Goal: Task Accomplishment & Management: Manage account settings

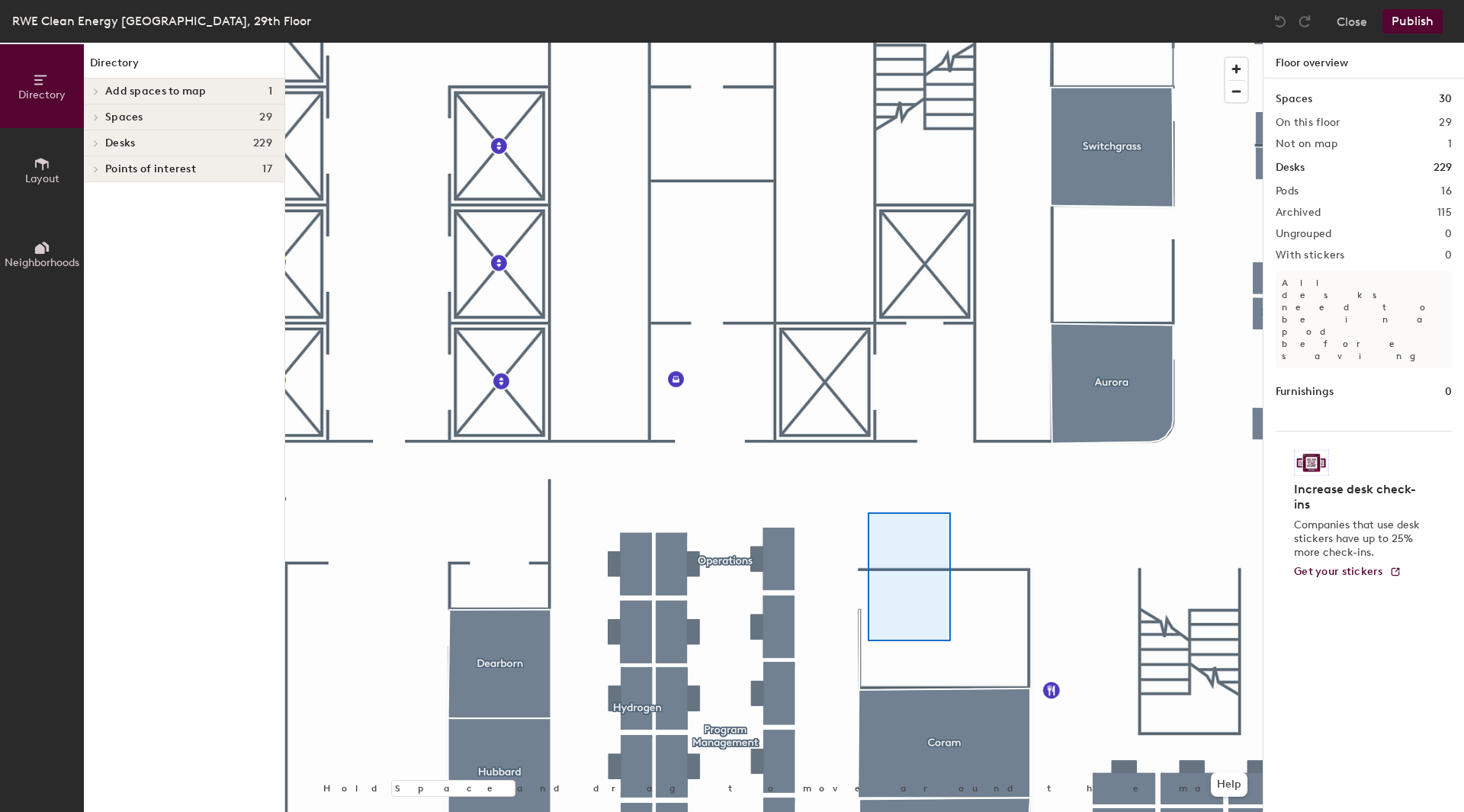
click at [868, 43] on div at bounding box center [774, 43] width 978 height 0
click at [795, 43] on div at bounding box center [774, 43] width 978 height 0
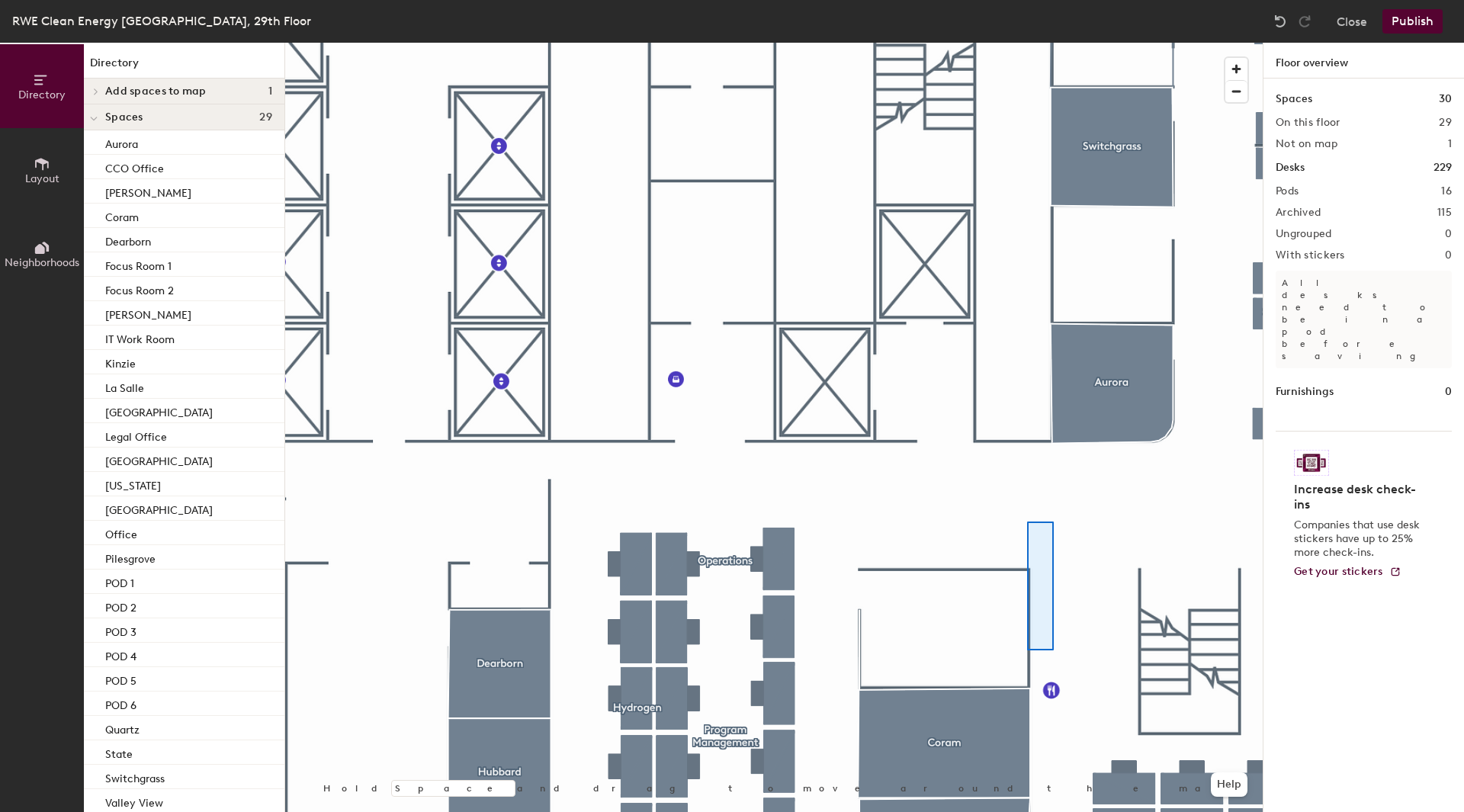
click at [1027, 43] on div at bounding box center [774, 43] width 978 height 0
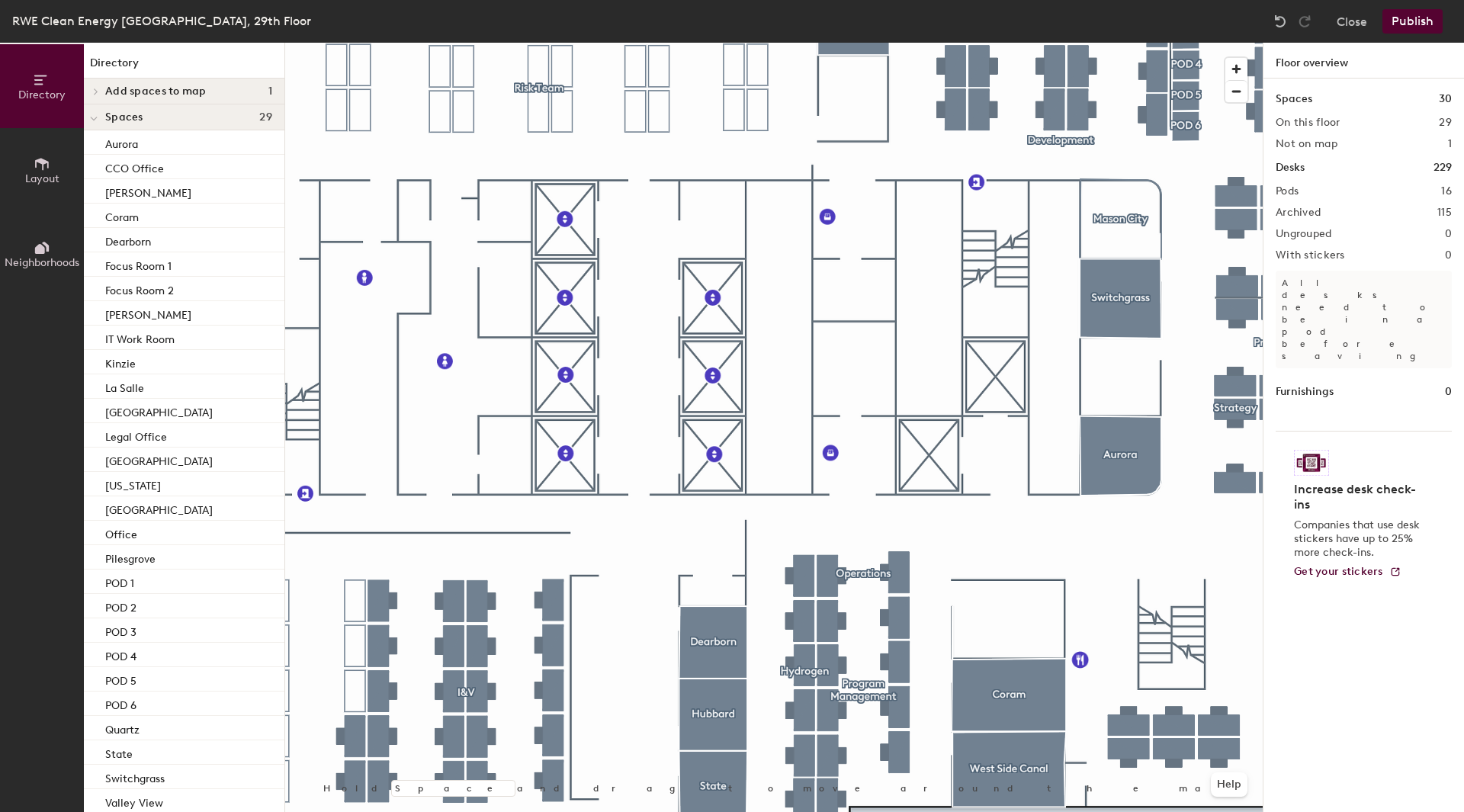
click at [46, 170] on icon at bounding box center [42, 164] width 17 height 17
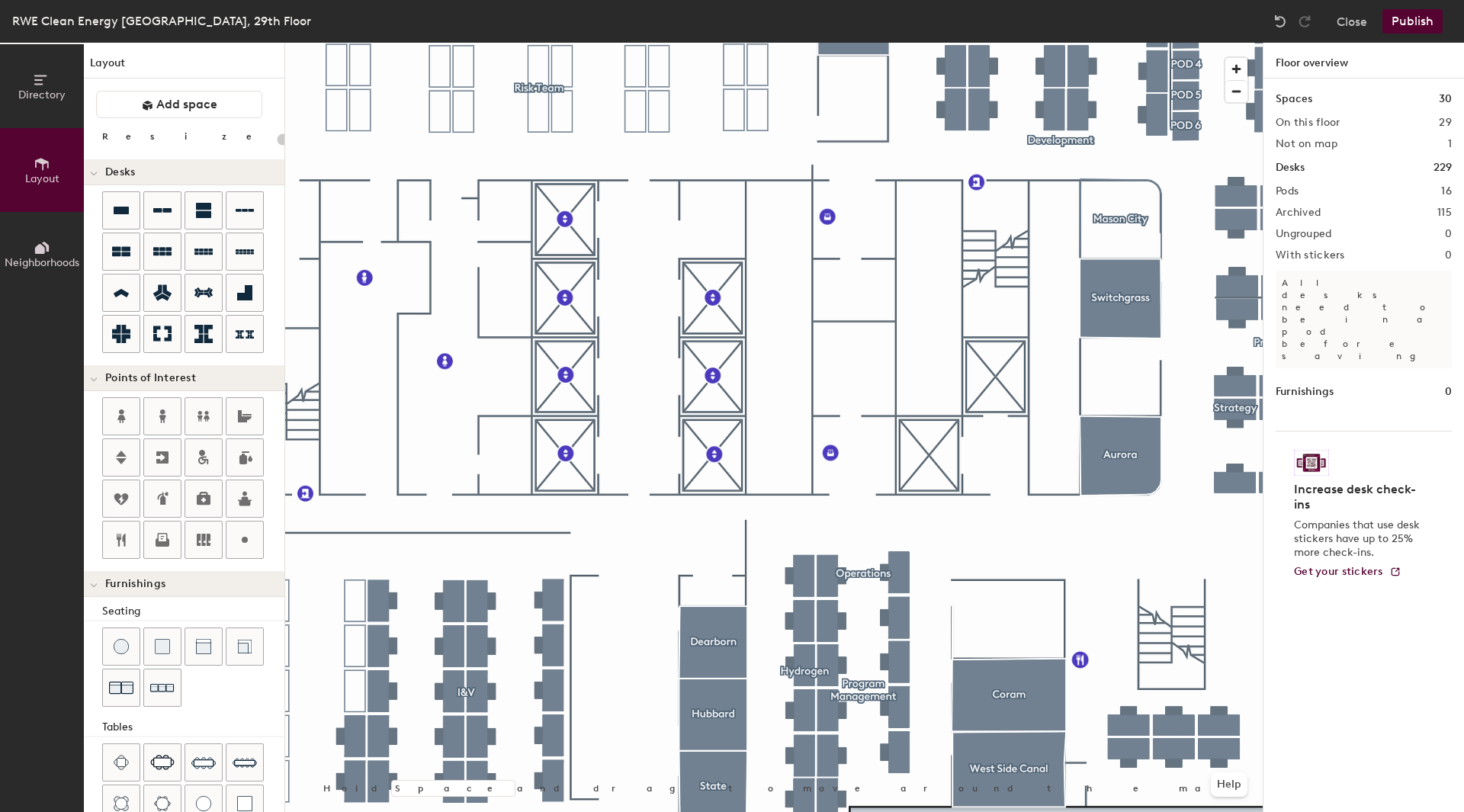
click at [49, 88] on span "Directory" at bounding box center [42, 94] width 47 height 13
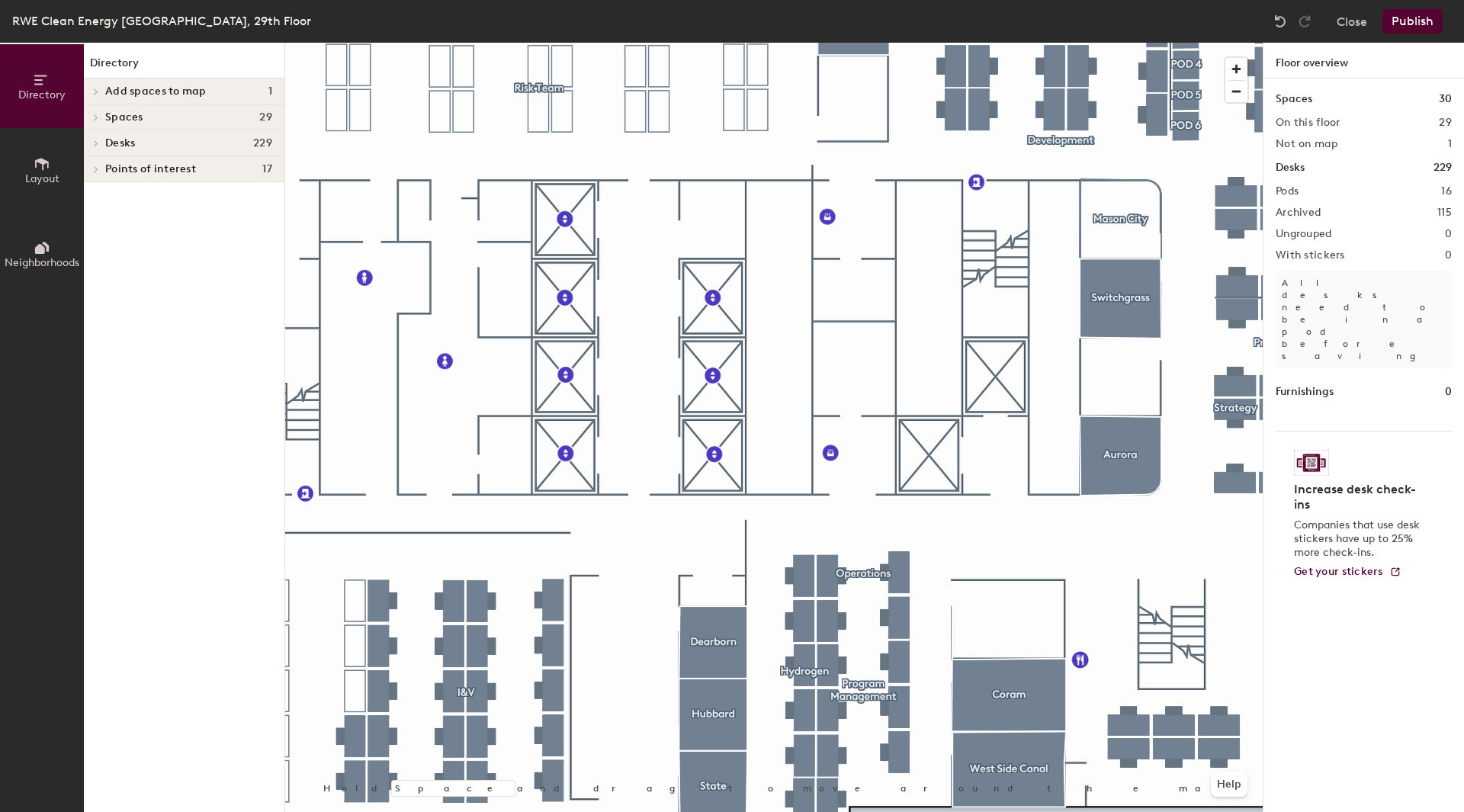
click at [94, 114] on icon at bounding box center [96, 118] width 6 height 8
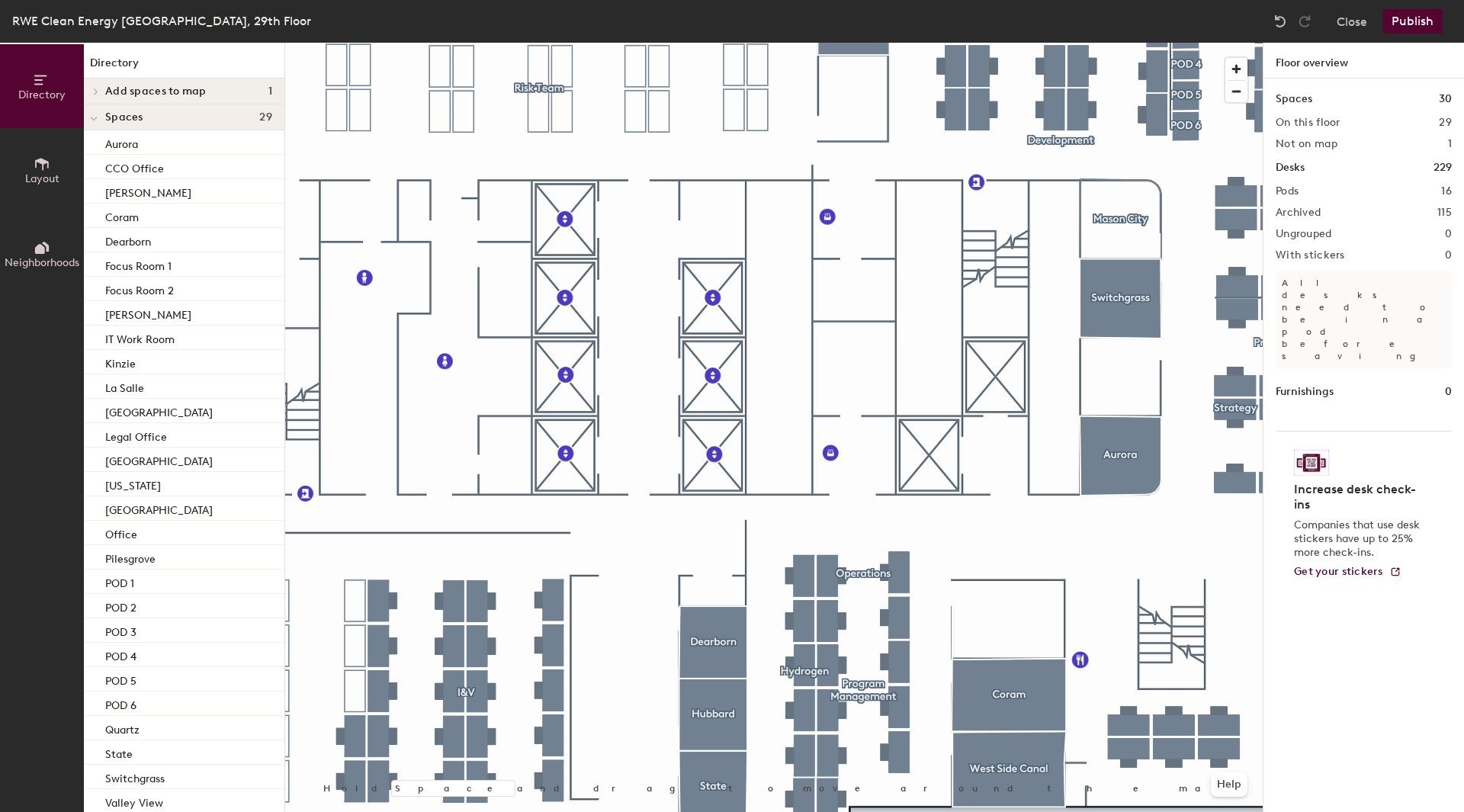
click at [96, 90] on icon at bounding box center [96, 91] width 3 height 6
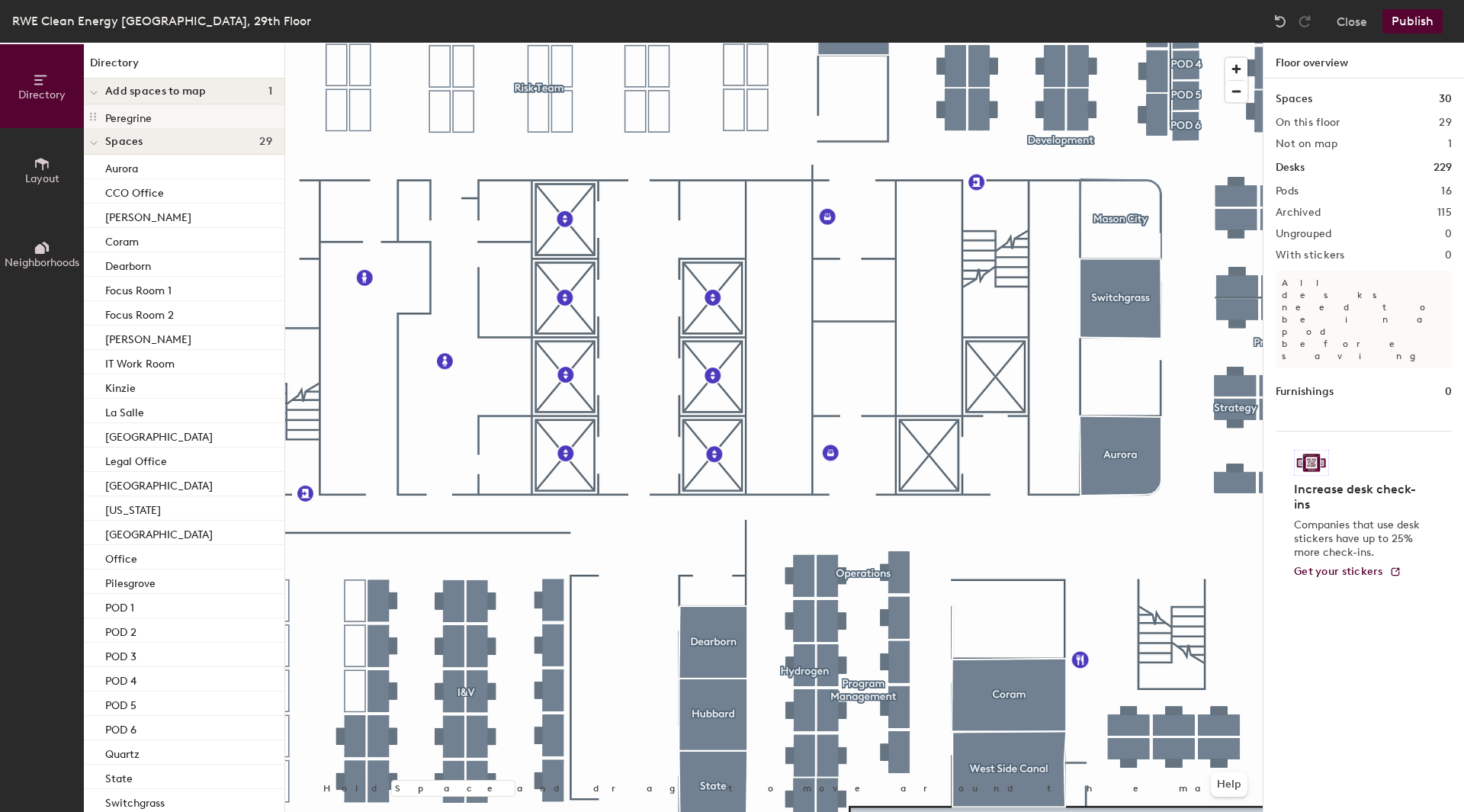
click at [128, 116] on p "Peregrine" at bounding box center [128, 116] width 46 height 18
click at [106, 114] on p "Peregrine" at bounding box center [128, 116] width 46 height 18
click at [89, 116] on icon at bounding box center [93, 117] width 12 height 12
drag, startPoint x: 121, startPoint y: 111, endPoint x: 137, endPoint y: 568, distance: 457.3
click at [137, 568] on div "Directory Add spaces to map 1 Peregrine Spaces 29 Aurora CCO Office [PERSON_NAM…" at bounding box center [183, 427] width 200 height 769
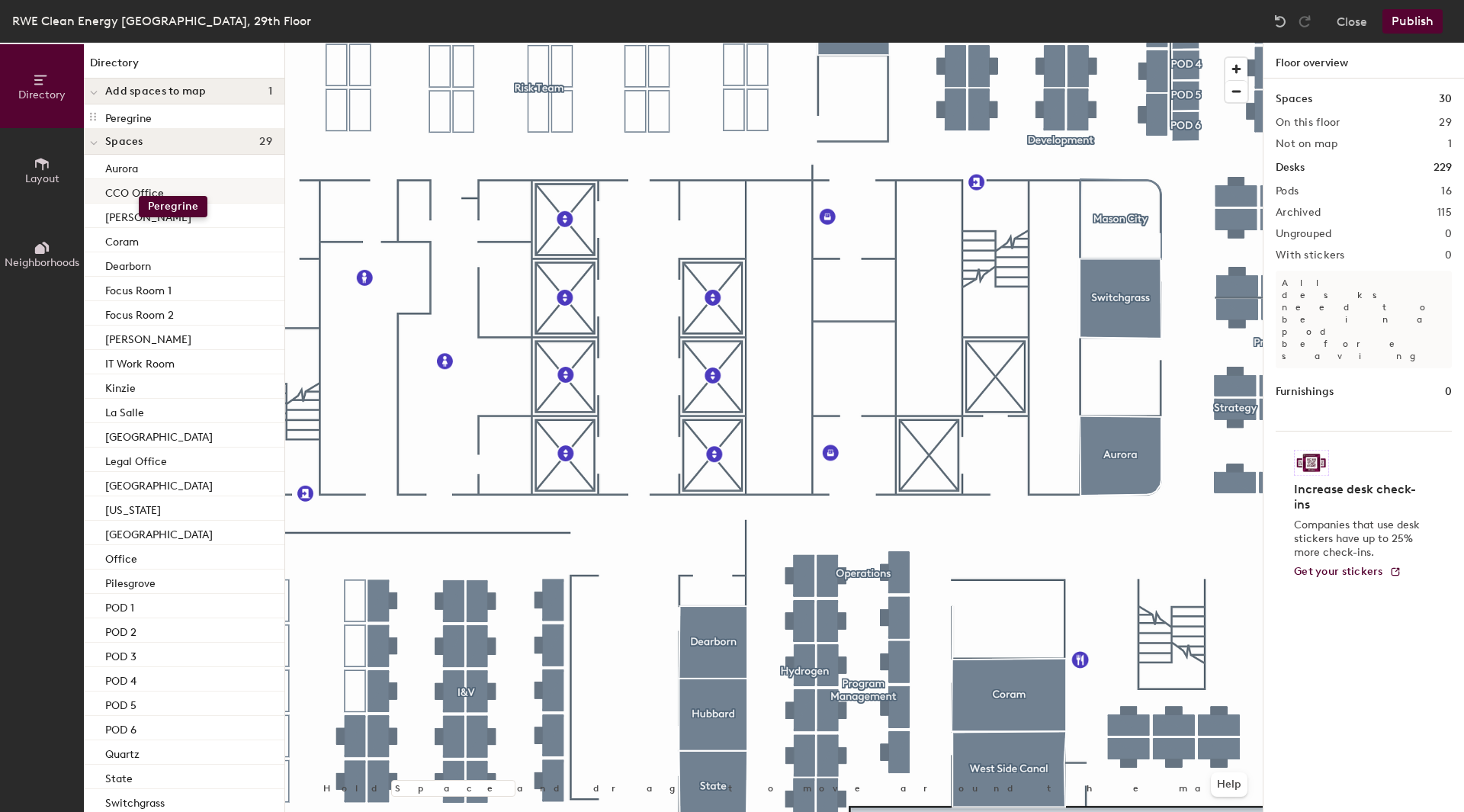
drag, startPoint x: 121, startPoint y: 117, endPoint x: 138, endPoint y: 196, distance: 80.8
click at [138, 196] on div "Directory Add spaces to map 1 Peregrine Spaces 29 Aurora CCO Office [PERSON_NAM…" at bounding box center [183, 427] width 200 height 769
click at [94, 114] on icon at bounding box center [93, 117] width 6 height 9
drag, startPoint x: 92, startPoint y: 117, endPoint x: 118, endPoint y: 553, distance: 436.8
click at [118, 553] on div "Directory Add spaces to map 1 Peregrine Spaces 29 Aurora CCO Office [PERSON_NAM…" at bounding box center [183, 427] width 200 height 769
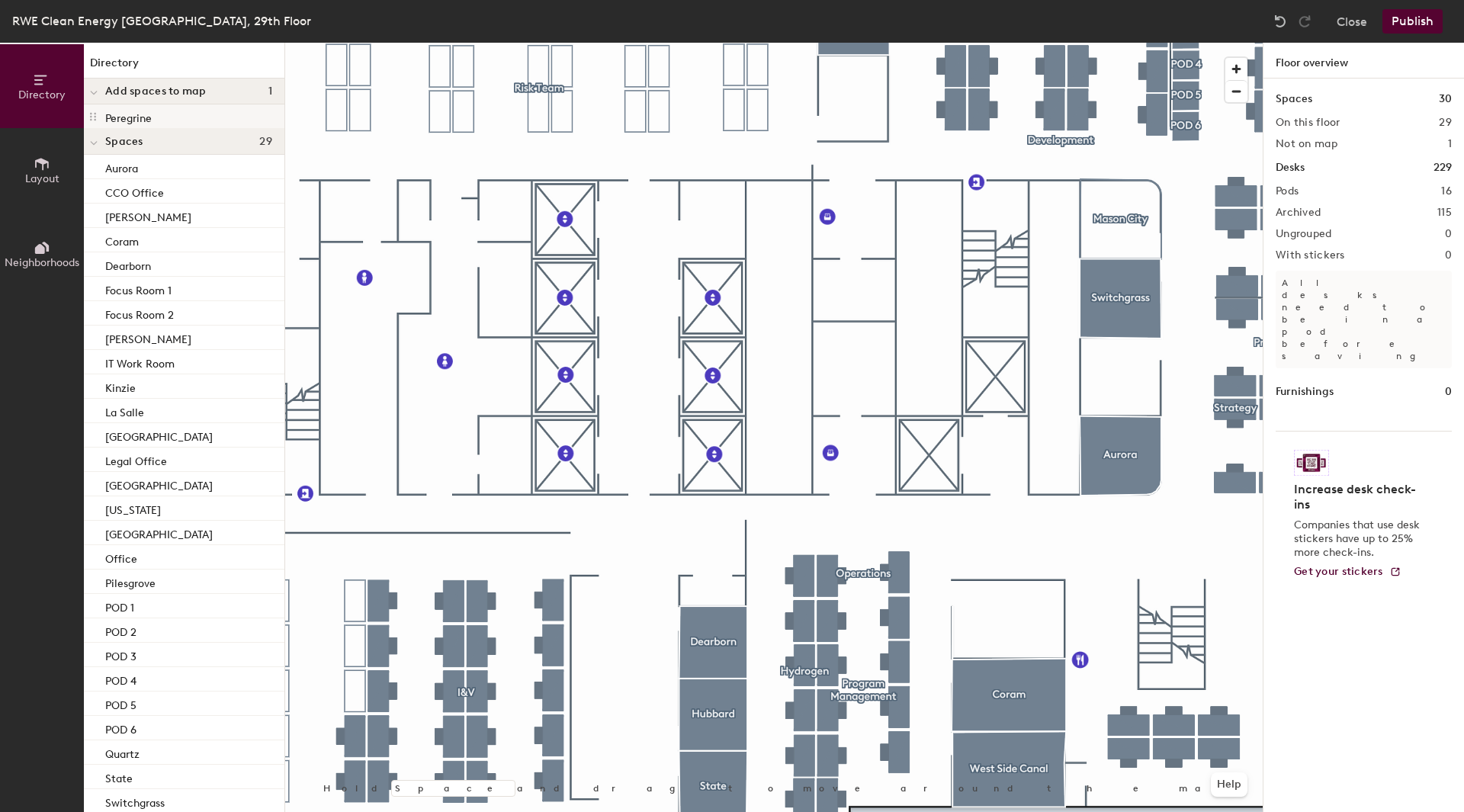
click at [152, 113] on p "Peregrine" at bounding box center [128, 116] width 46 height 18
click at [129, 117] on p "Peregrine" at bounding box center [128, 116] width 46 height 18
click at [91, 87] on span at bounding box center [94, 92] width 8 height 13
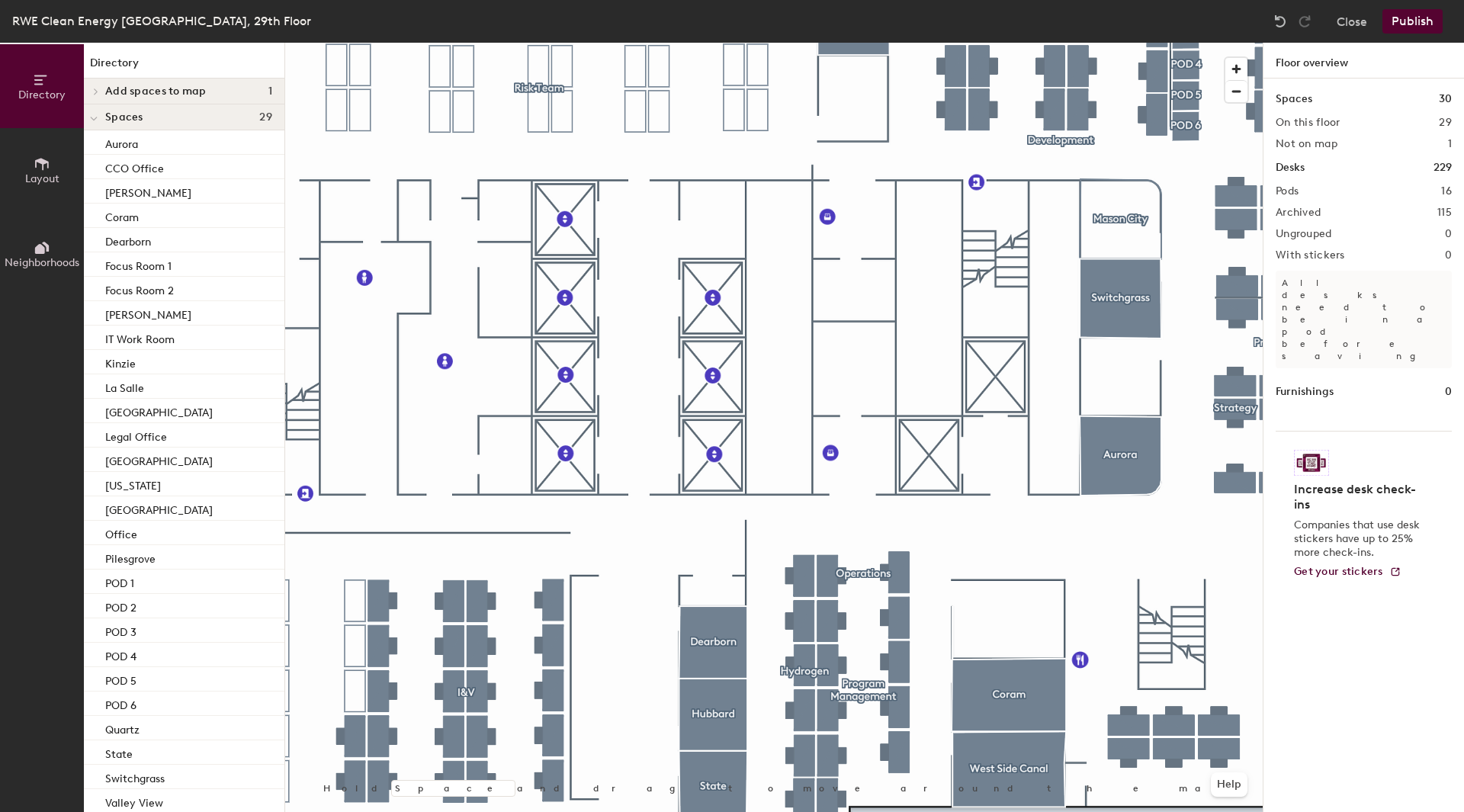
click at [91, 87] on div at bounding box center [94, 91] width 20 height 26
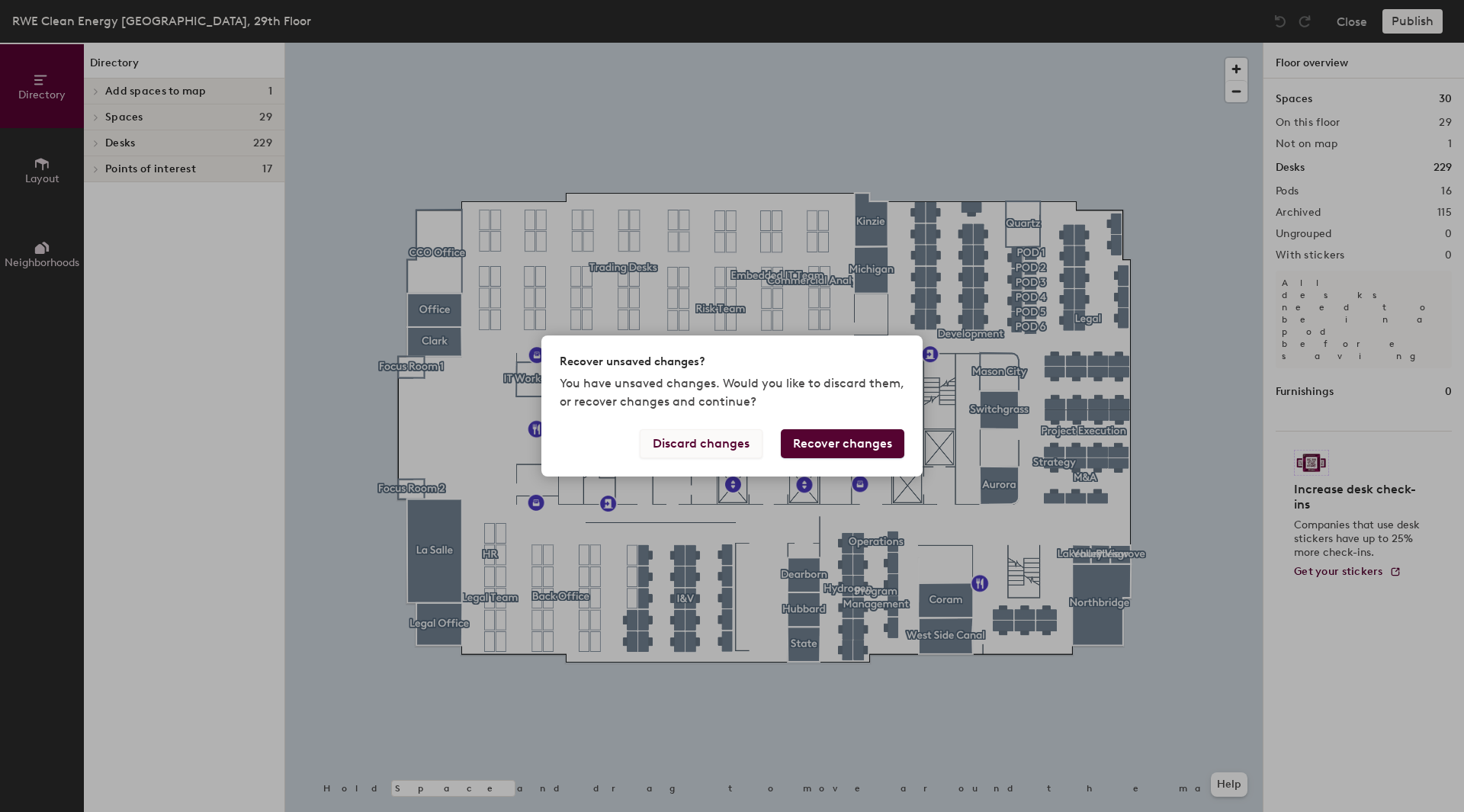
click at [674, 442] on button "Discard changes" at bounding box center [701, 443] width 123 height 29
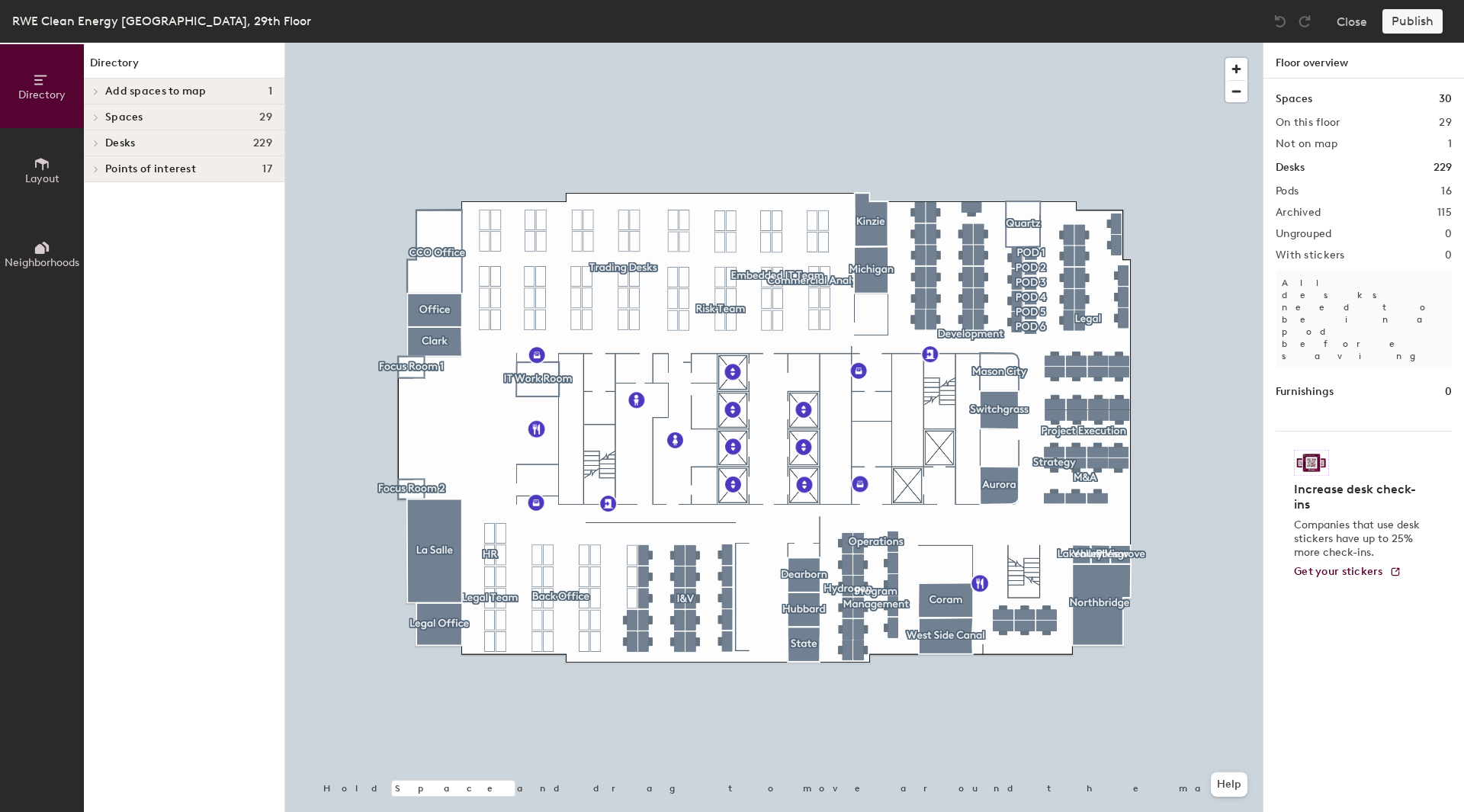
click at [98, 94] on icon at bounding box center [96, 91] width 6 height 8
click at [118, 120] on p "Peregrine" at bounding box center [128, 116] width 46 height 18
click at [87, 143] on div at bounding box center [95, 142] width 17 height 8
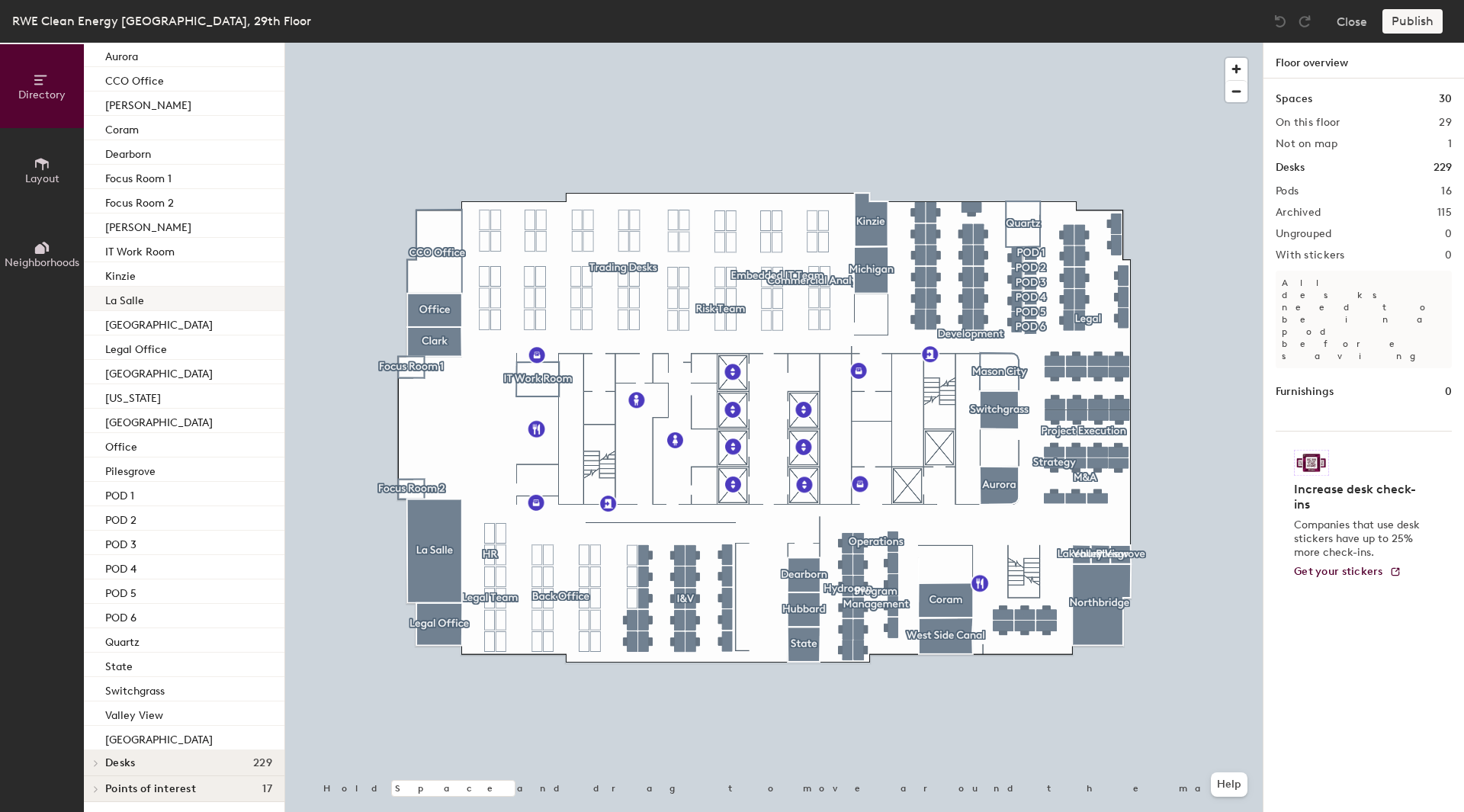
scroll to position [114, 0]
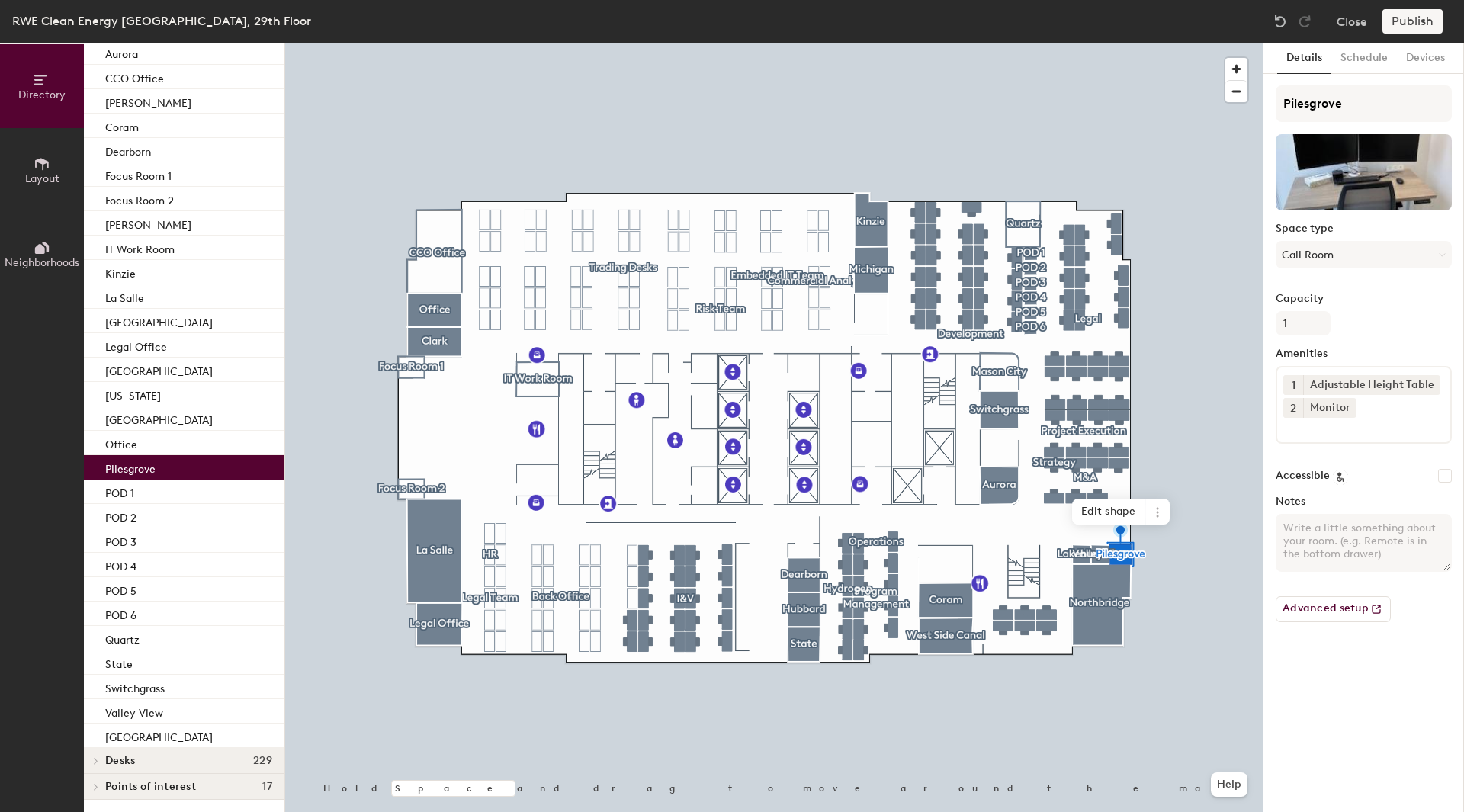
drag, startPoint x: 123, startPoint y: 473, endPoint x: 123, endPoint y: 461, distance: 12.0
click at [123, 461] on p "Pilesgrove" at bounding box center [130, 467] width 50 height 18
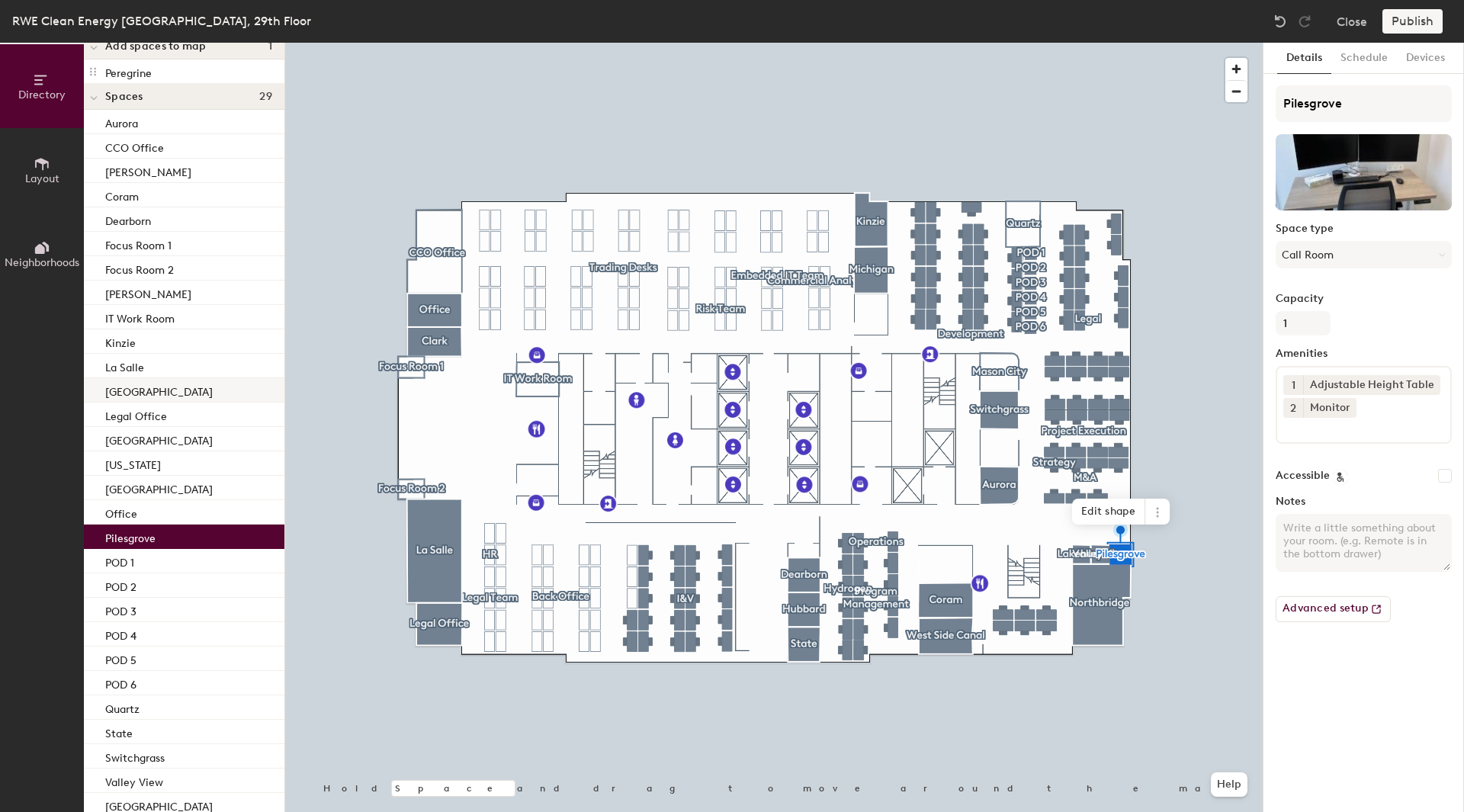
scroll to position [0, 0]
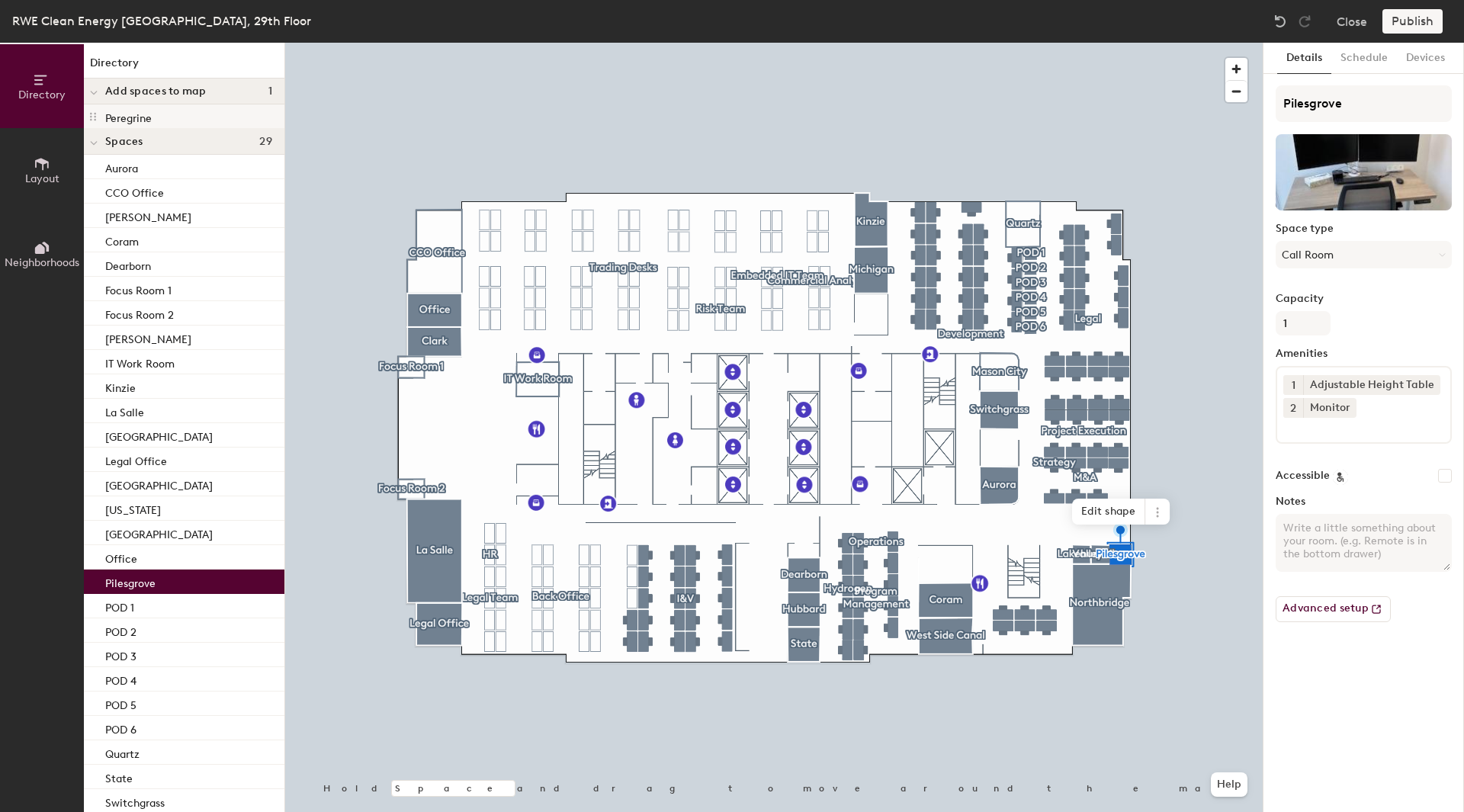
click at [120, 117] on p "Peregrine" at bounding box center [128, 116] width 46 height 18
click at [94, 116] on icon at bounding box center [93, 117] width 12 height 12
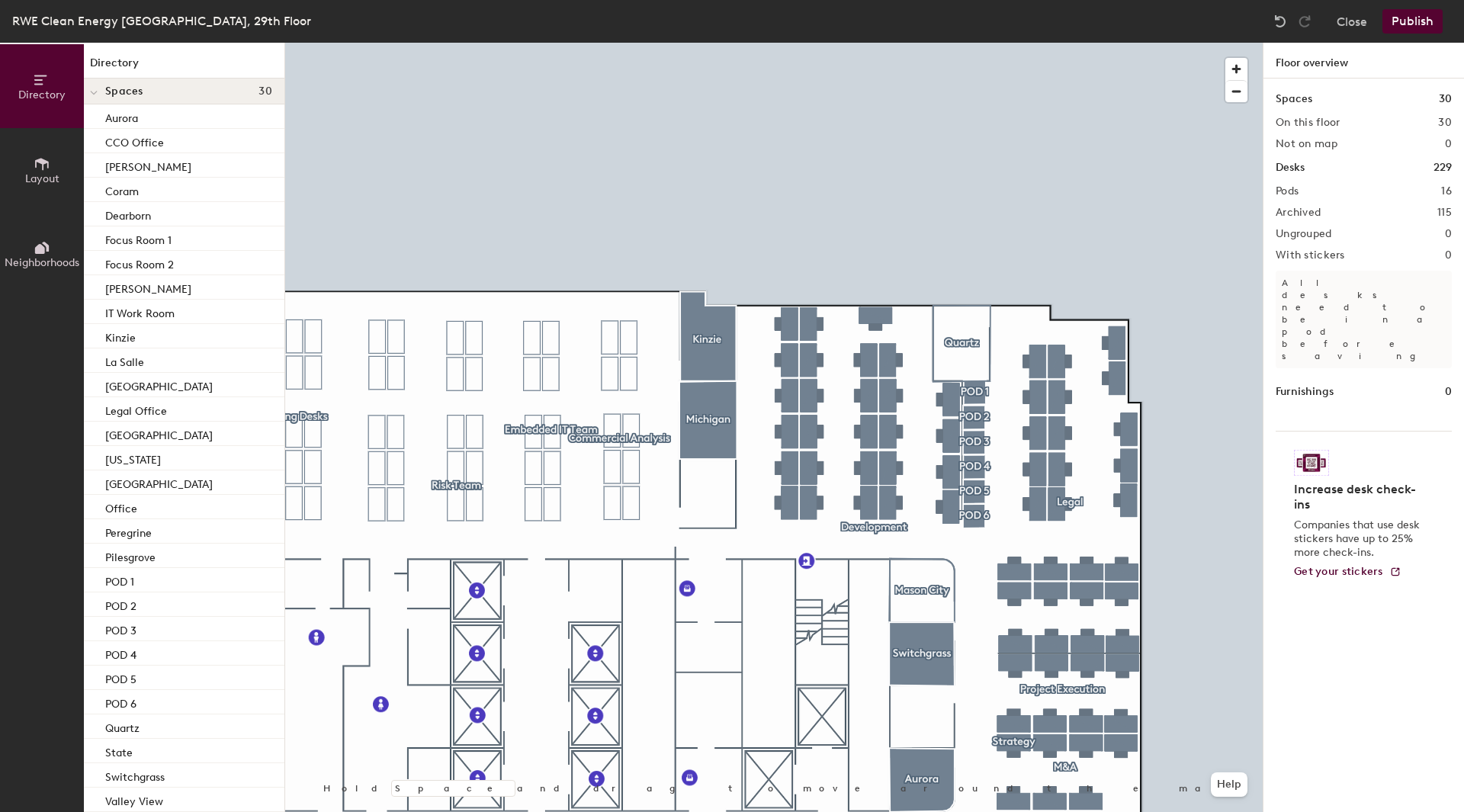
click at [1404, 21] on button "Publish" at bounding box center [1413, 22] width 60 height 25
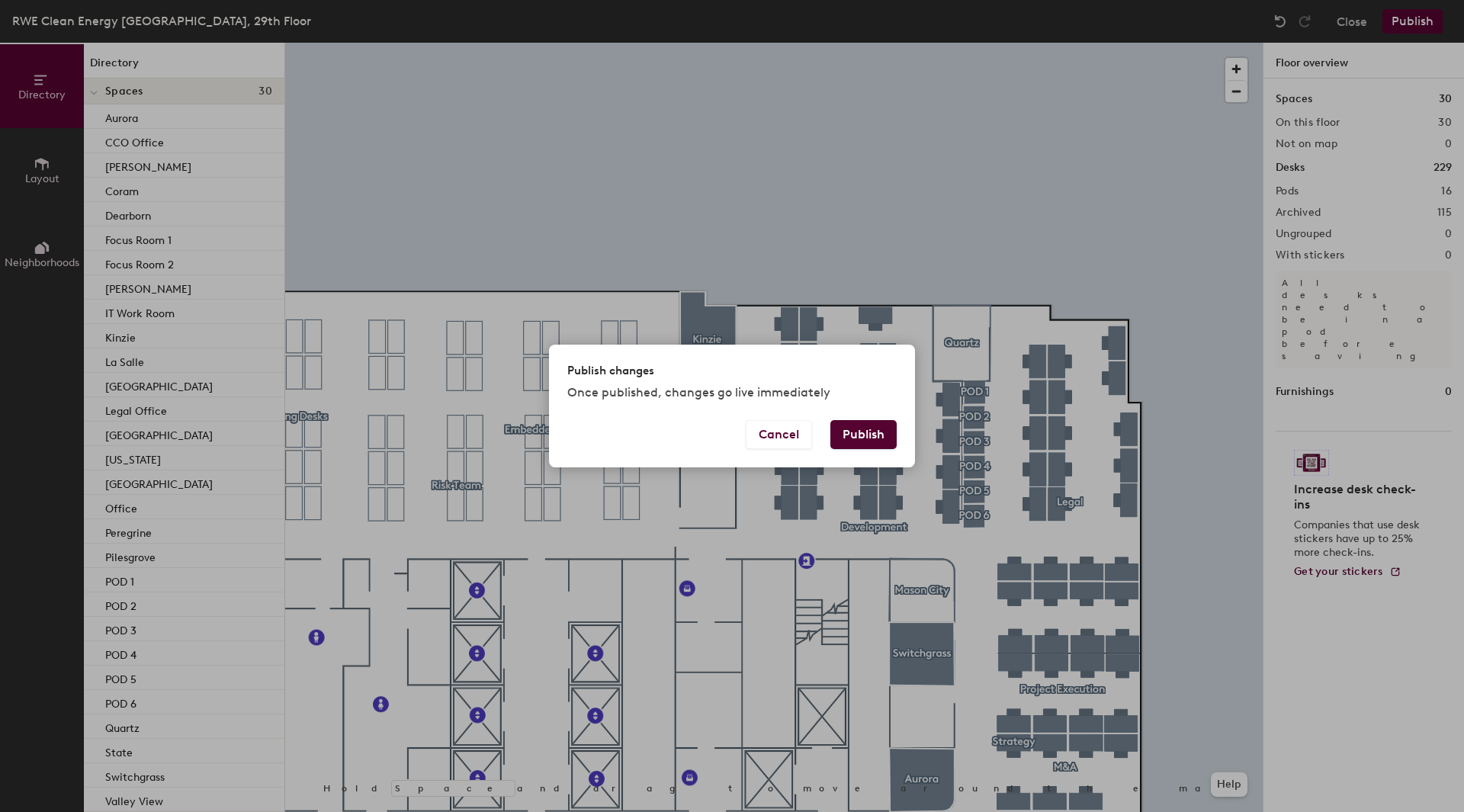
click at [867, 438] on button "Publish" at bounding box center [864, 434] width 67 height 29
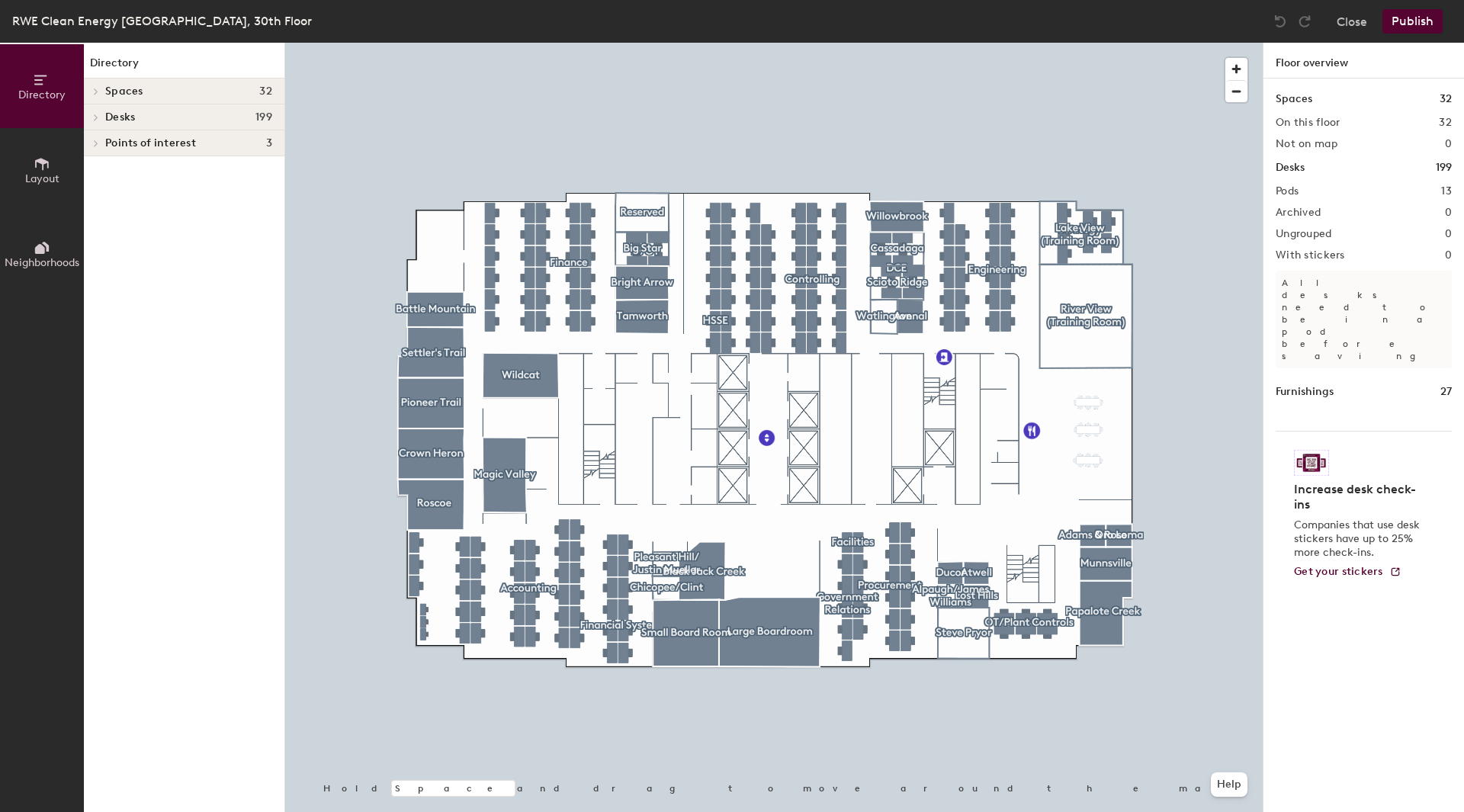
click at [100, 88] on span at bounding box center [94, 91] width 13 height 8
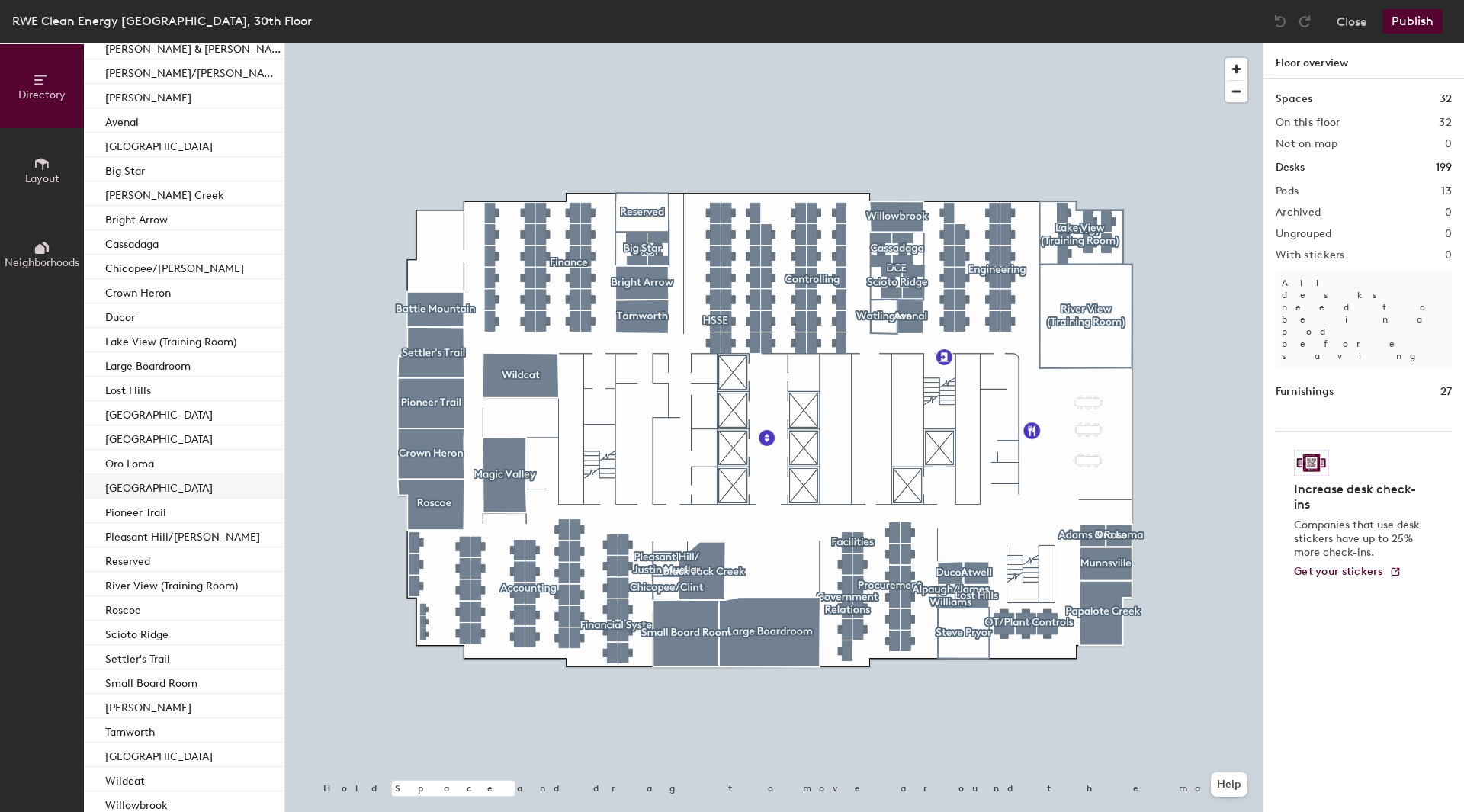
scroll to position [138, 0]
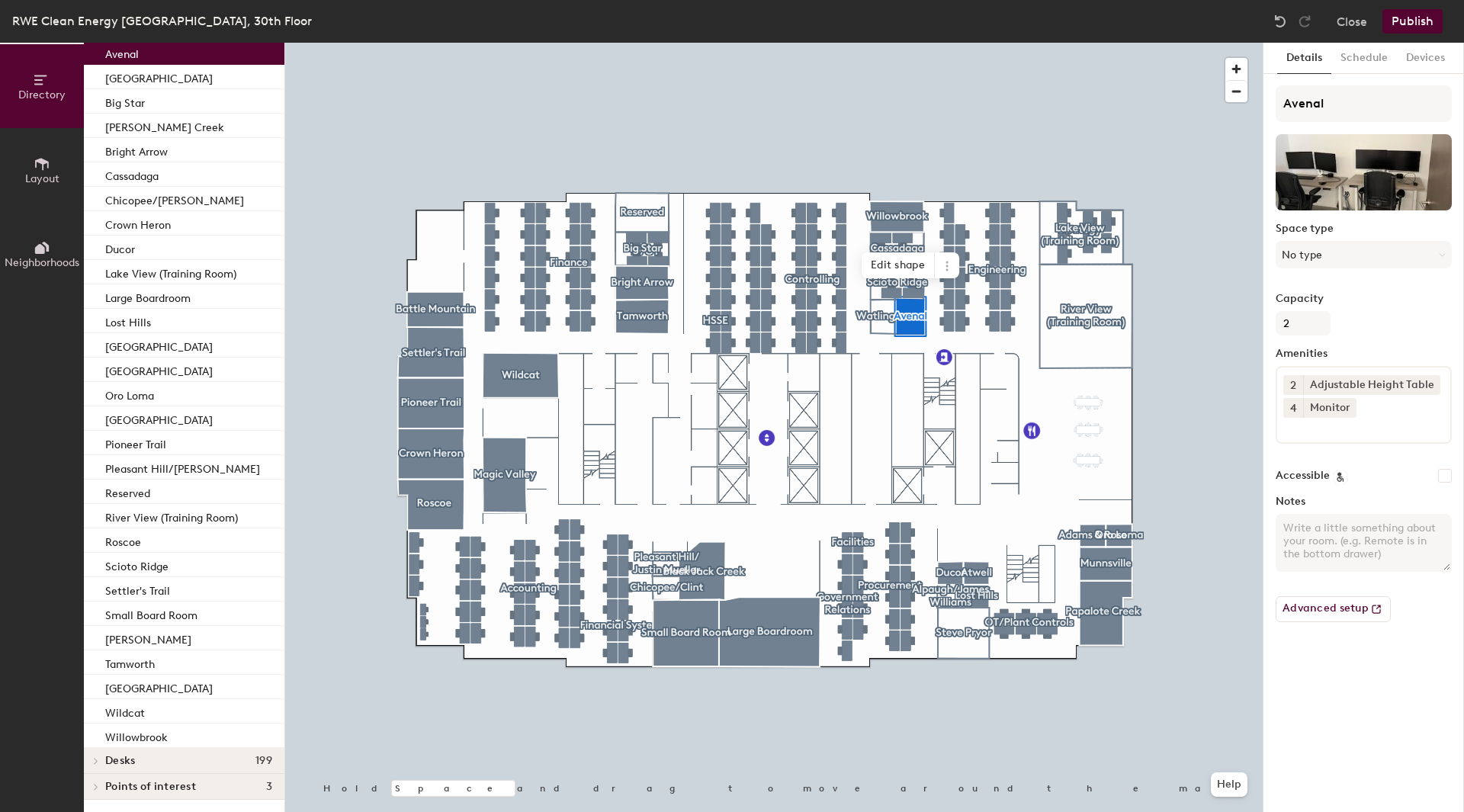
click at [1338, 228] on label "Space type" at bounding box center [1364, 229] width 176 height 12
click at [1337, 250] on button "No type" at bounding box center [1364, 255] width 176 height 28
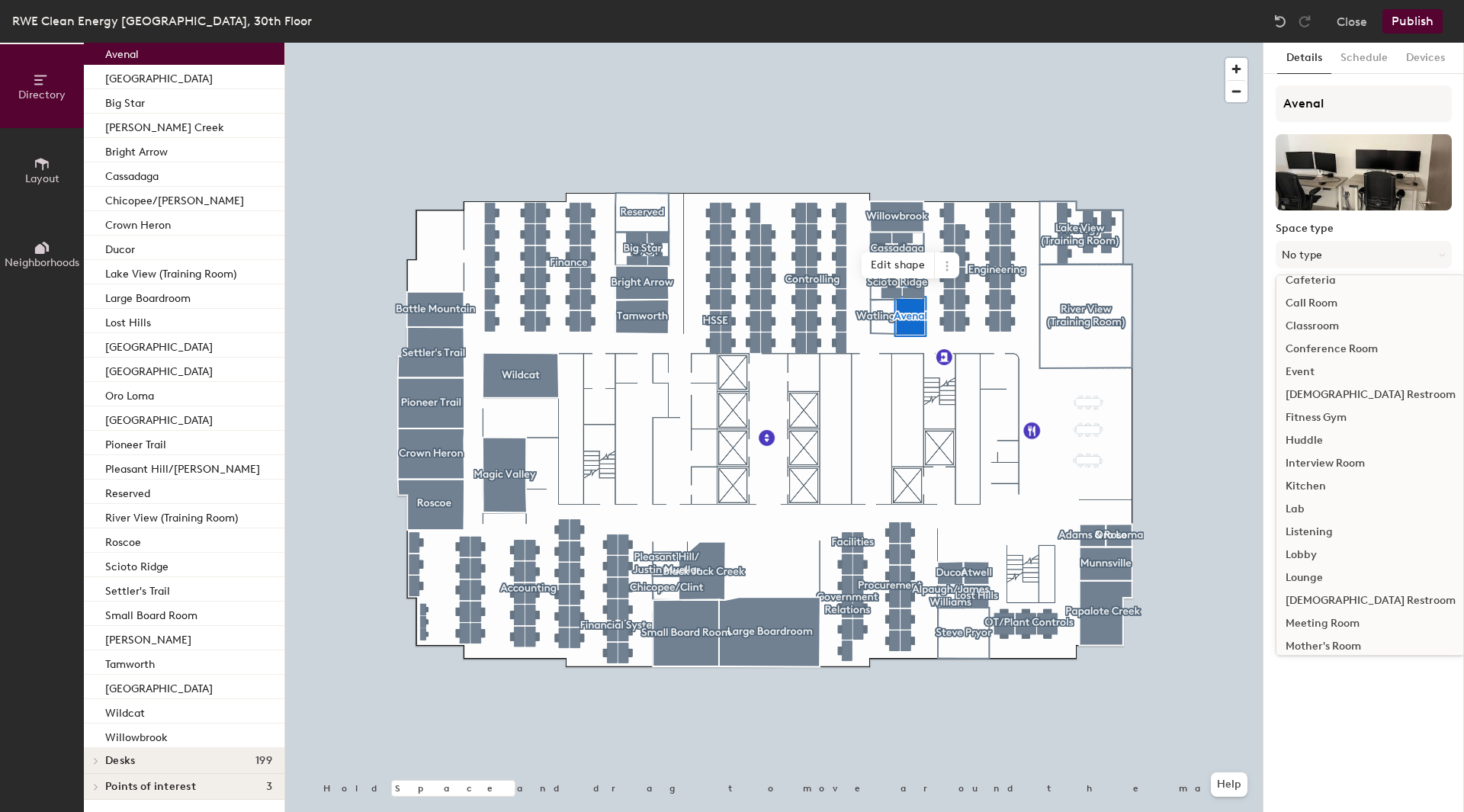
scroll to position [342, 0]
click at [1309, 632] on div "Work Area" at bounding box center [1371, 638] width 189 height 23
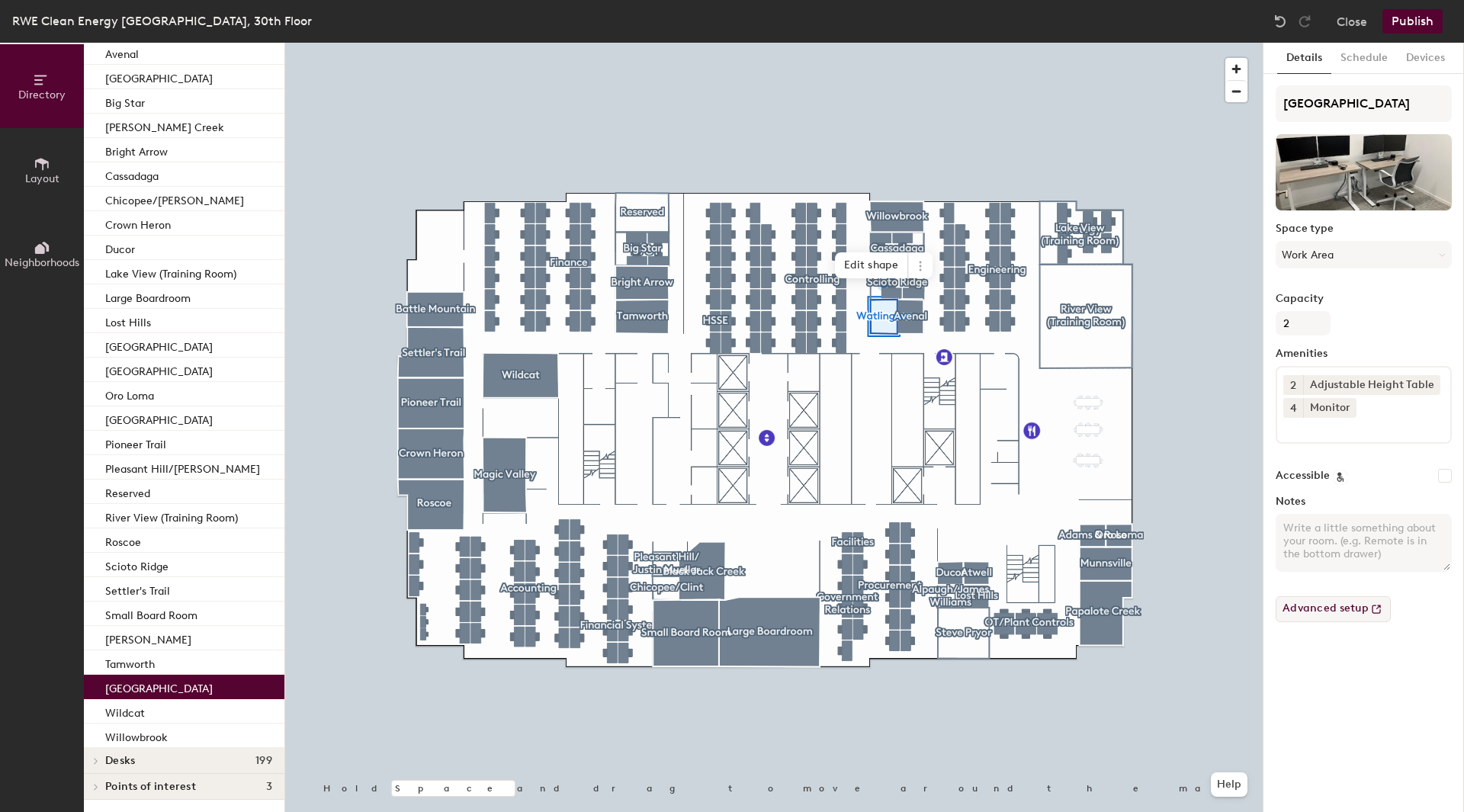
click at [1319, 616] on button "Advanced setup" at bounding box center [1333, 609] width 115 height 26
click at [1326, 553] on textarea "Notes" at bounding box center [1364, 543] width 176 height 58
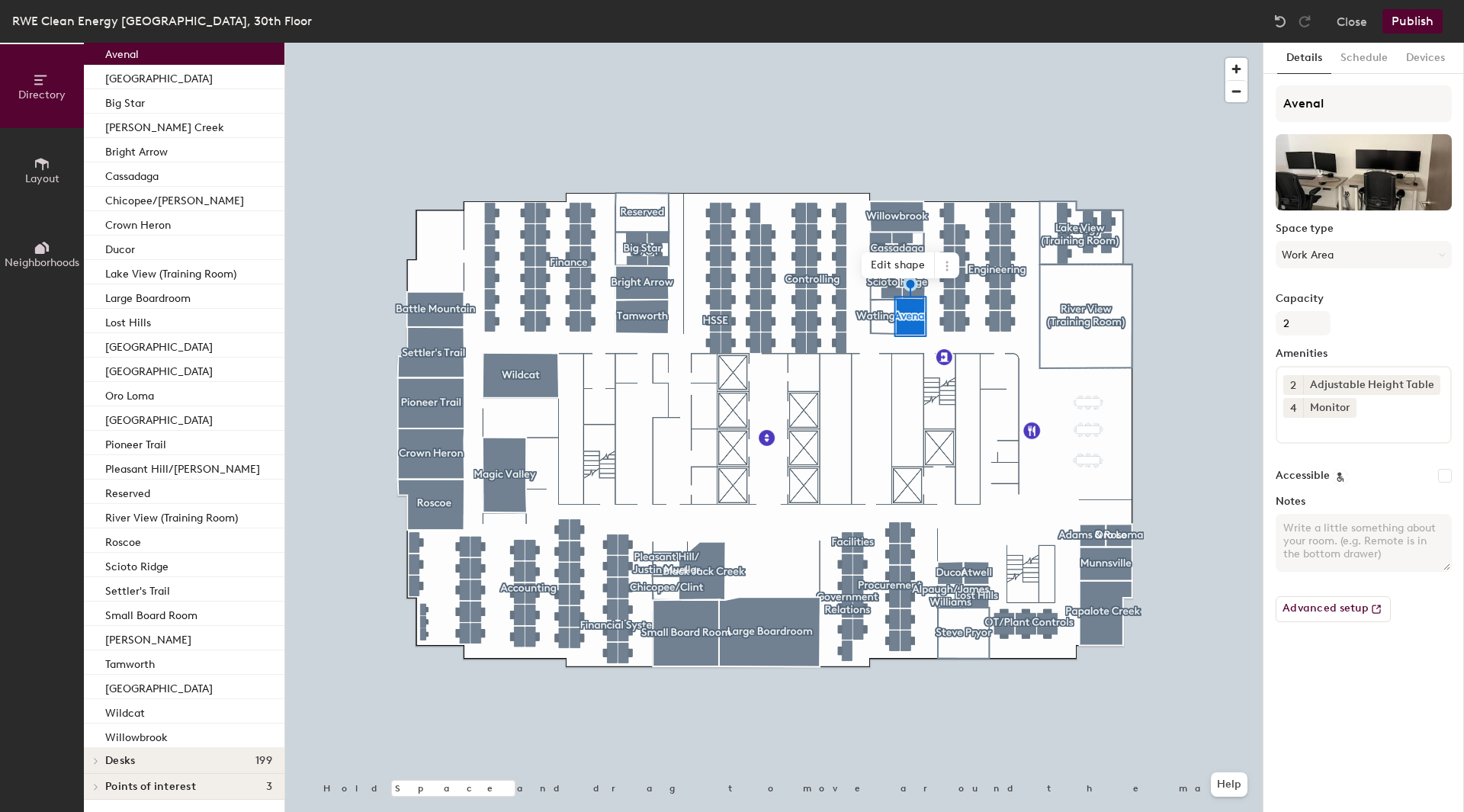
click at [886, 43] on div at bounding box center [774, 43] width 978 height 0
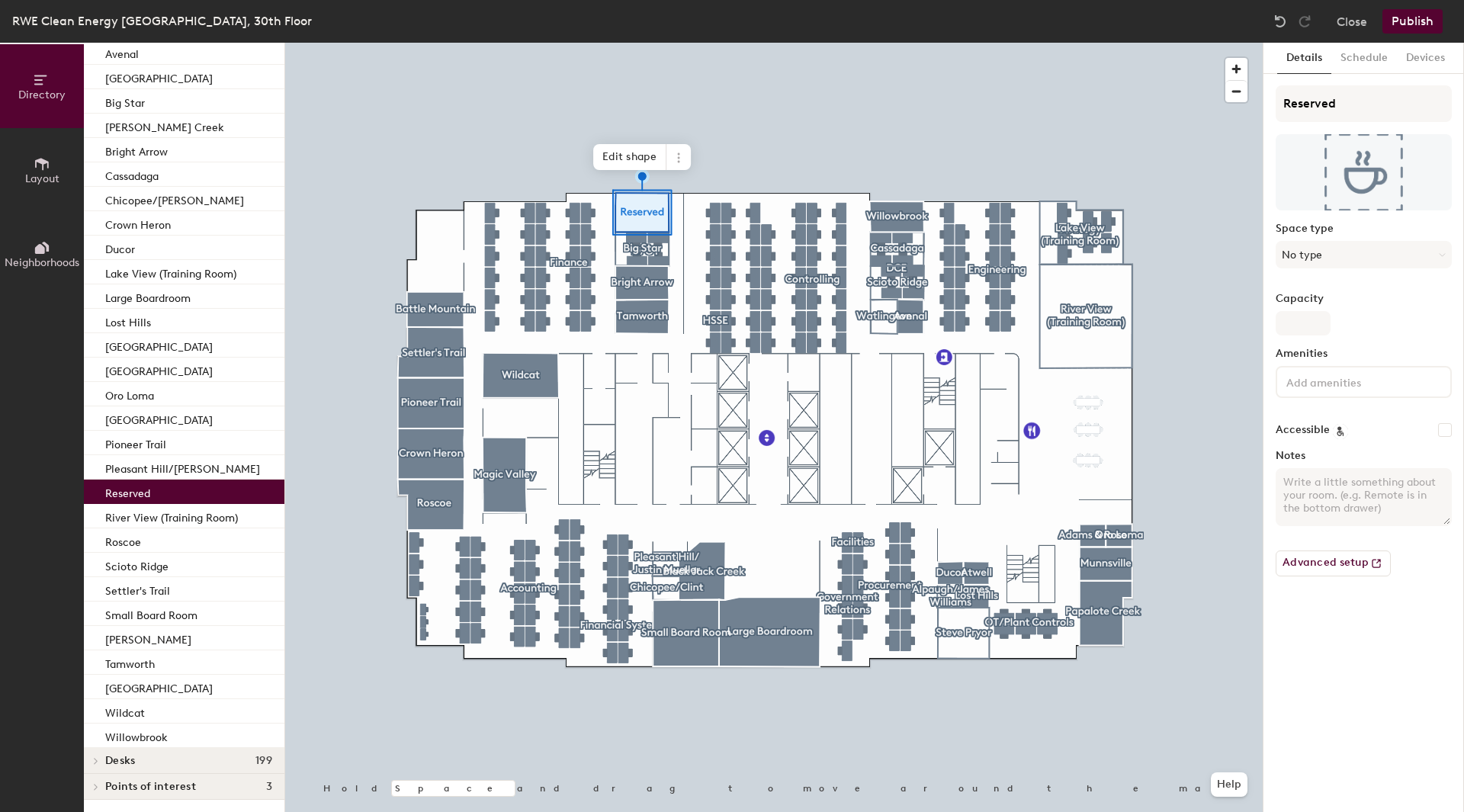
click at [649, 43] on div at bounding box center [774, 43] width 978 height 0
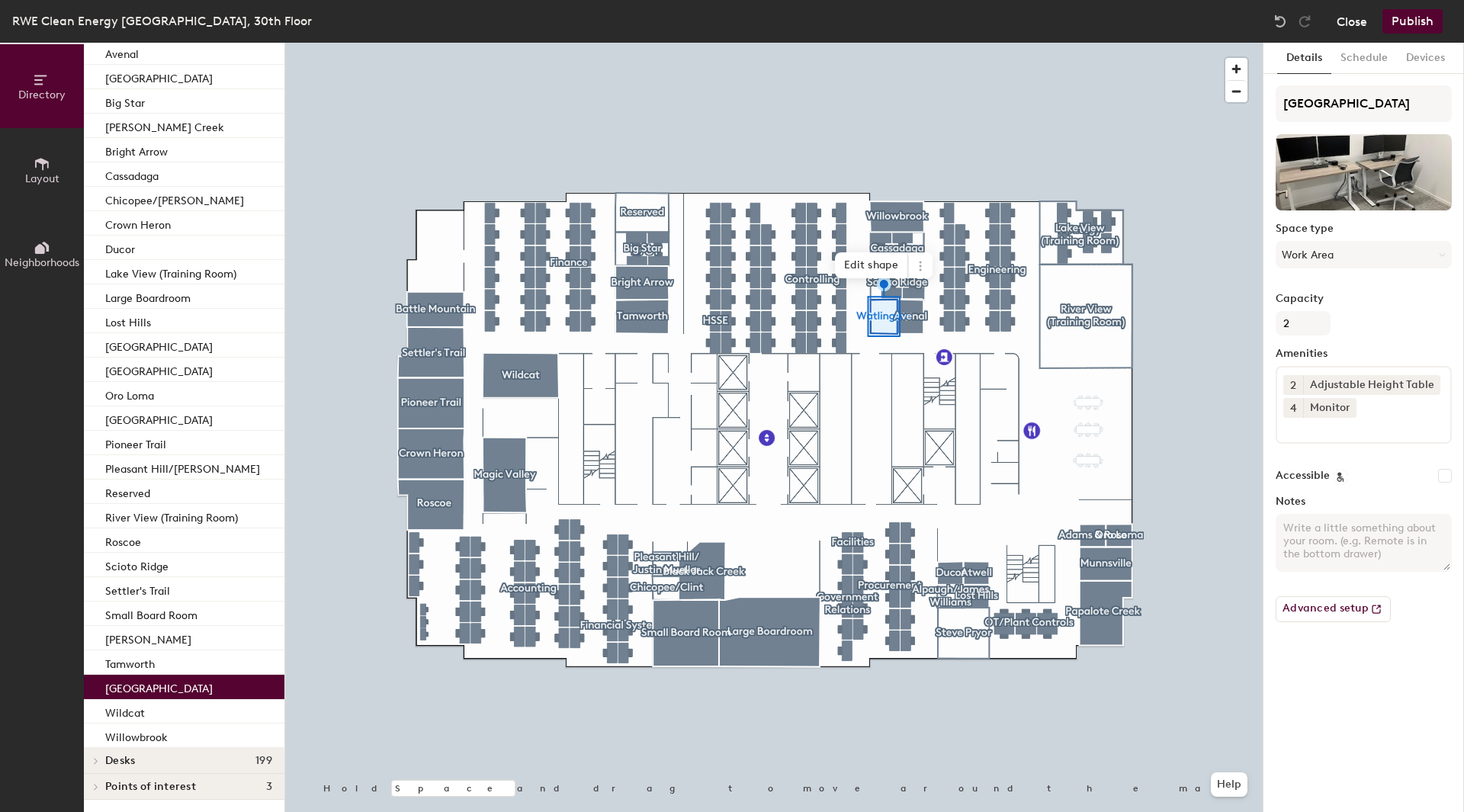
click at [1355, 28] on button "Close" at bounding box center [1352, 22] width 30 height 25
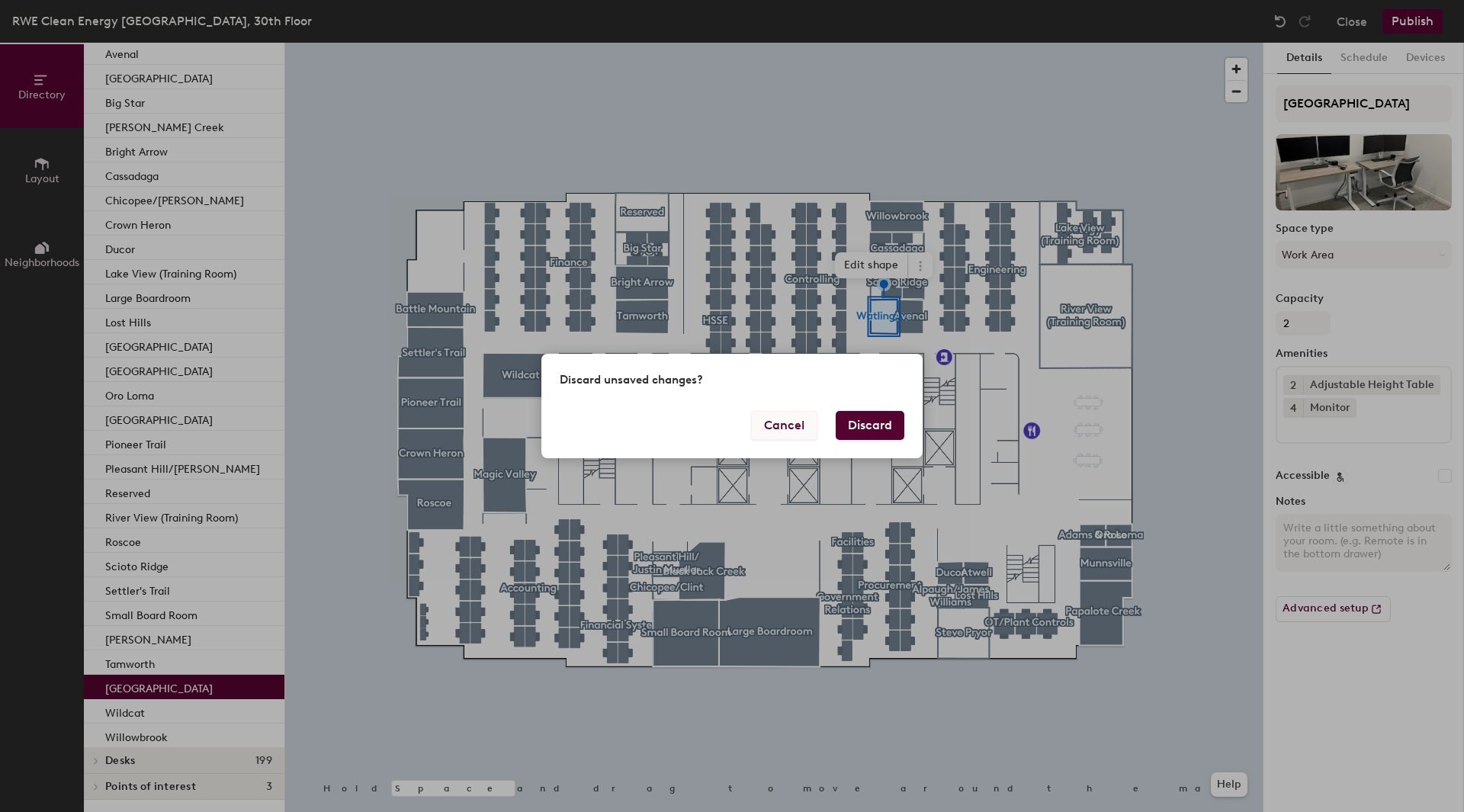
click at [780, 433] on button "Cancel" at bounding box center [784, 425] width 67 height 29
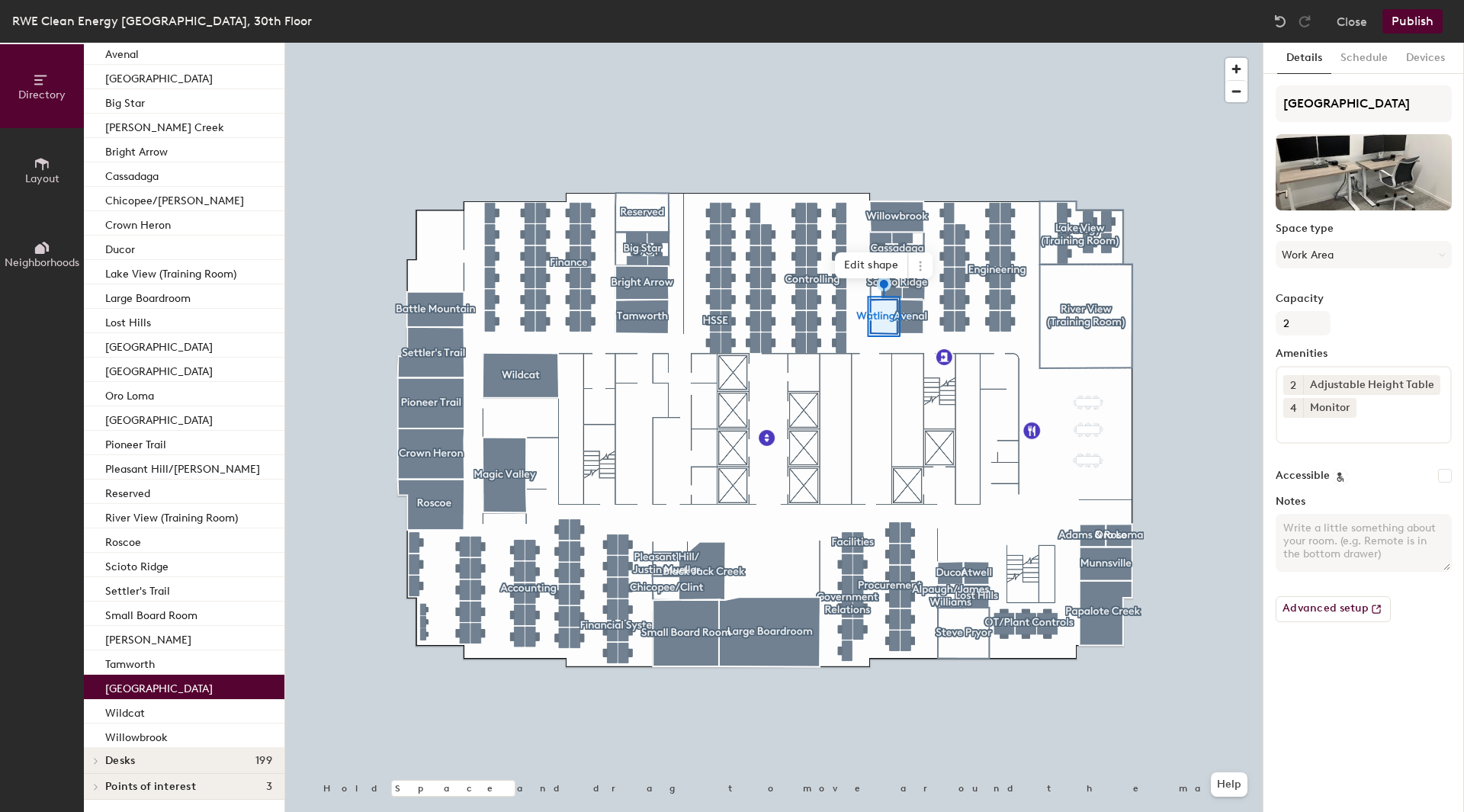
click at [1408, 21] on button "Publish" at bounding box center [1413, 22] width 60 height 25
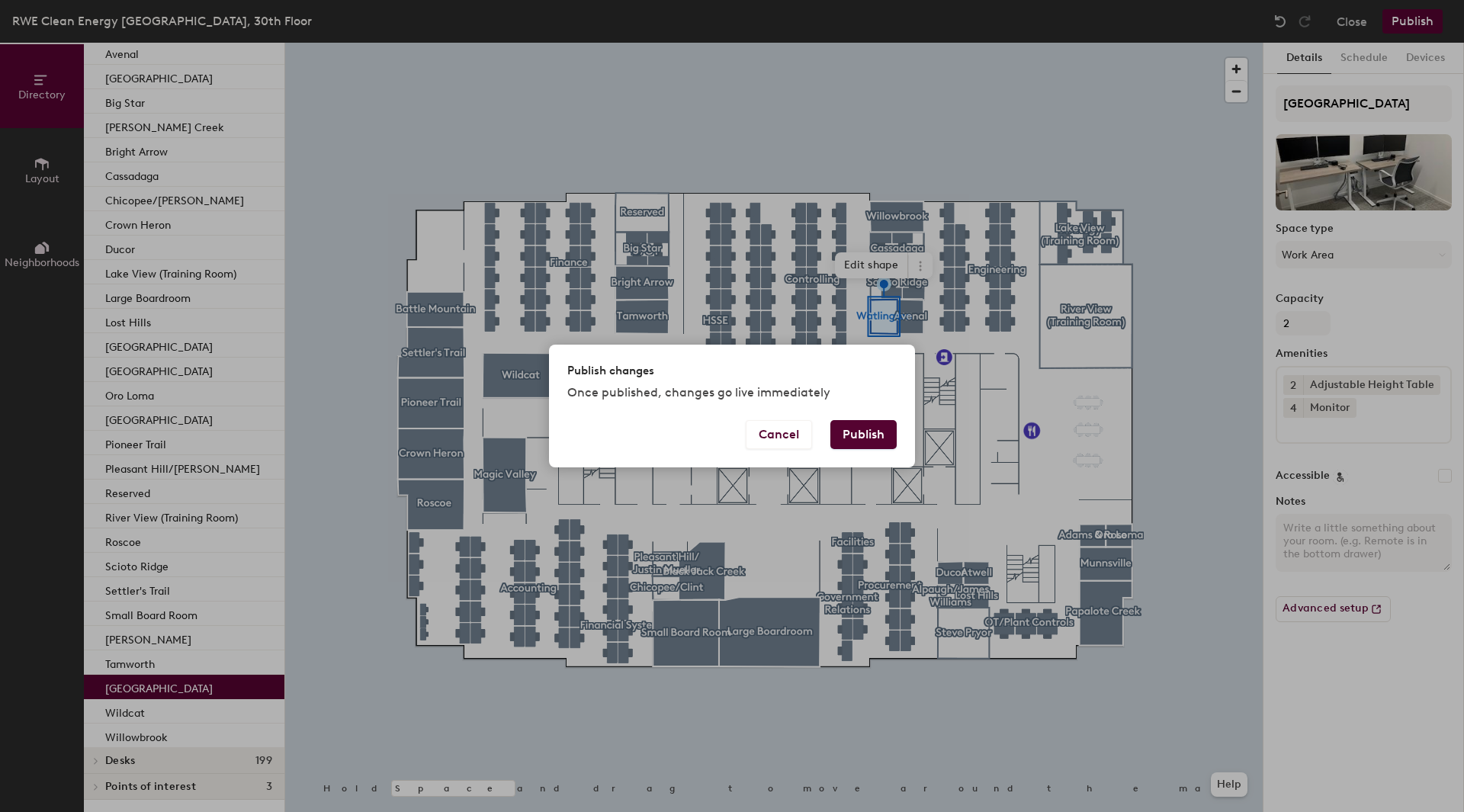
click at [853, 431] on button "Publish" at bounding box center [864, 434] width 67 height 29
